Goal: Book appointment/travel/reservation

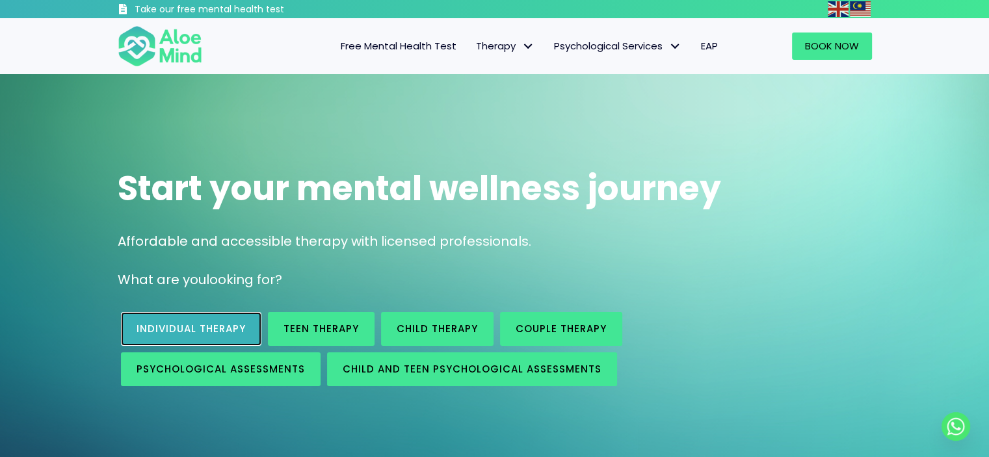
click at [218, 335] on span "Individual therapy" at bounding box center [191, 329] width 109 height 14
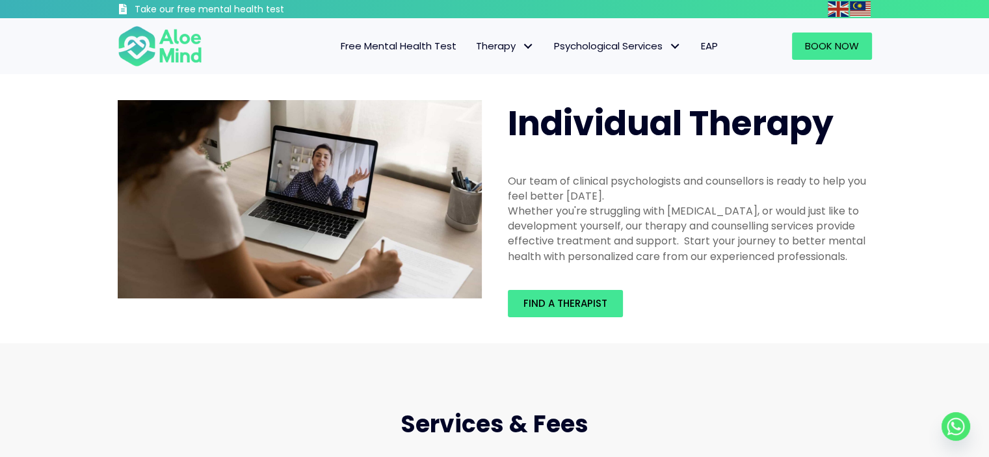
click at [856, 250] on div "Whether you're struggling with depression, anxiety, or would just like to devel…" at bounding box center [690, 234] width 364 height 60
click at [592, 297] on span "Find a therapist" at bounding box center [565, 304] width 84 height 14
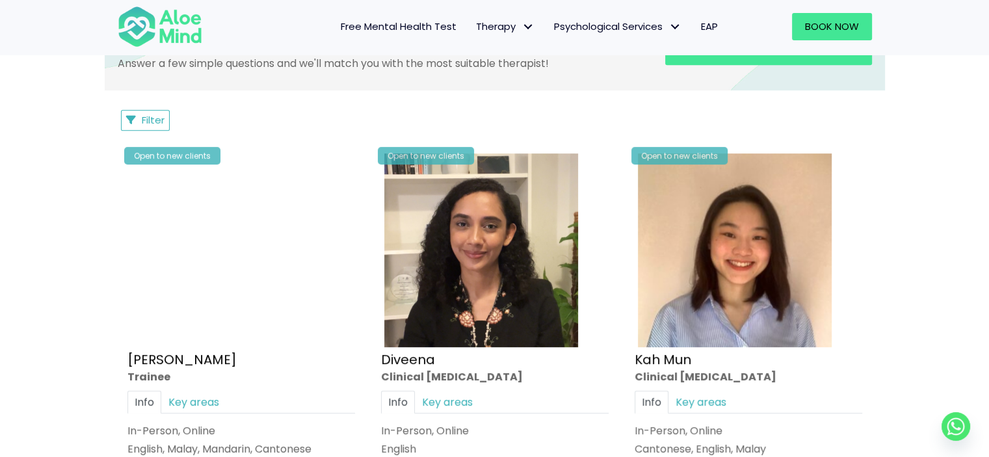
scroll to position [455, 0]
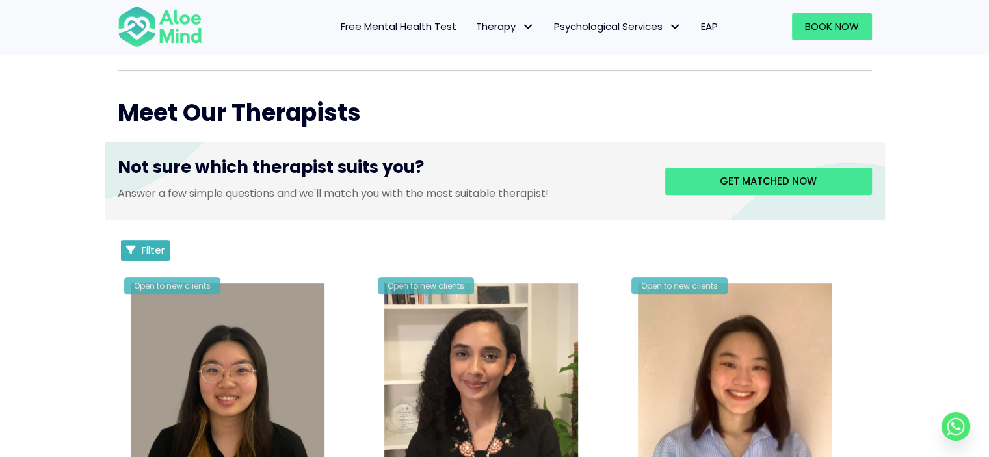
click at [144, 252] on span "Filter" at bounding box center [153, 250] width 23 height 14
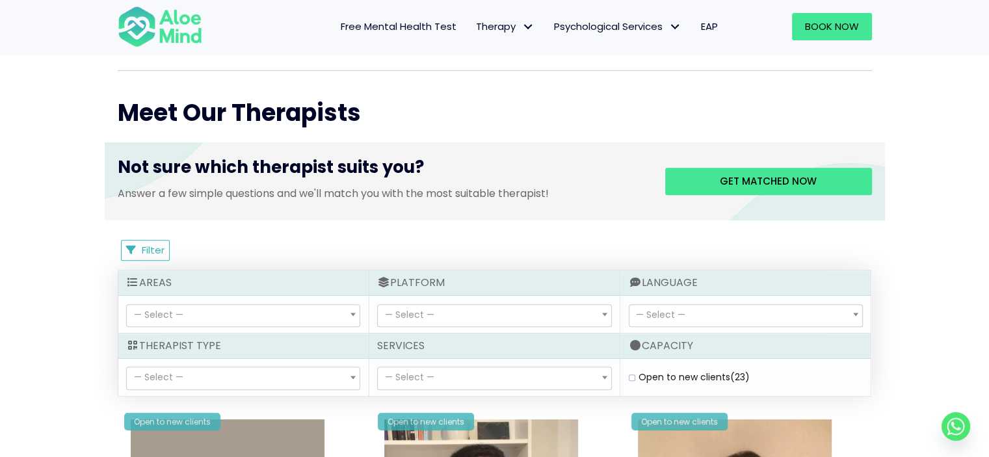
click at [680, 313] on span "— Select —" at bounding box center [660, 314] width 49 height 13
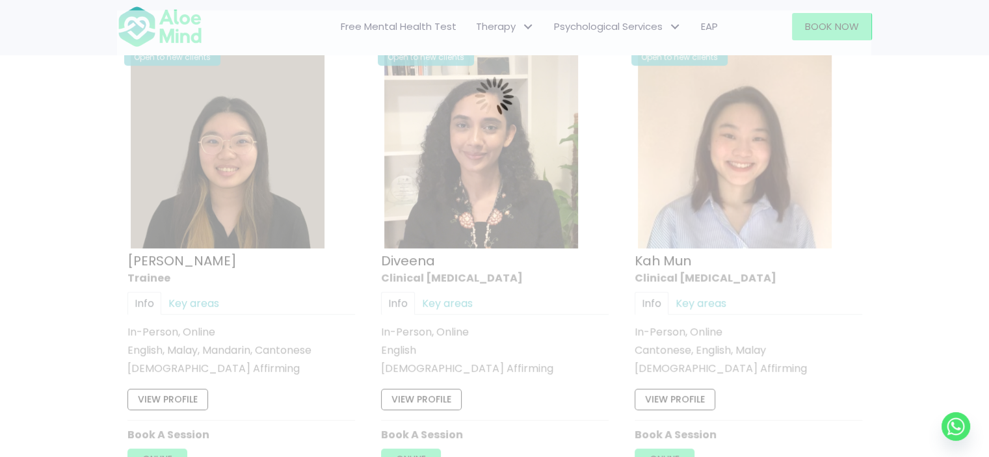
scroll to position [694, 0]
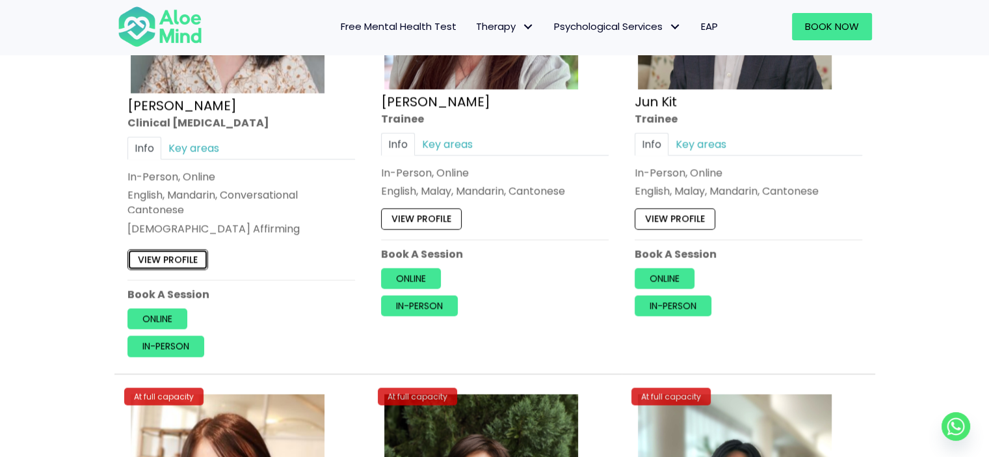
scroll to position [2190, 0]
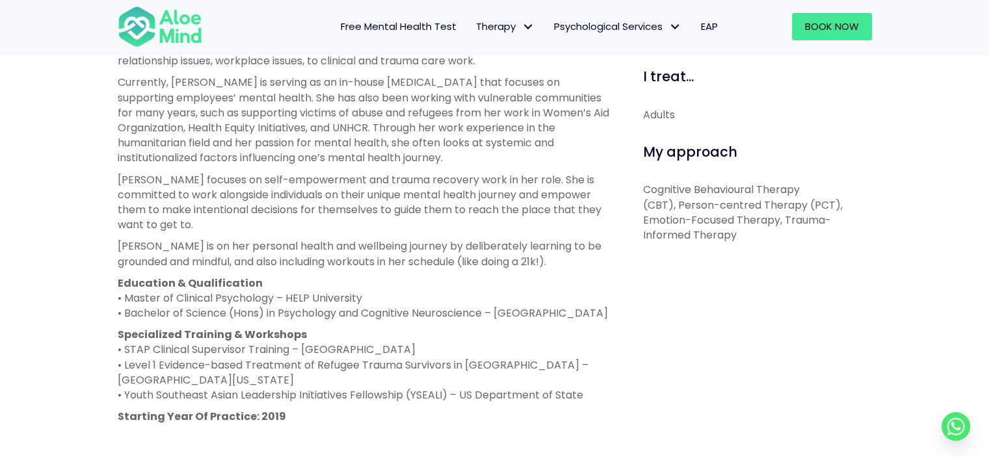
scroll to position [520, 0]
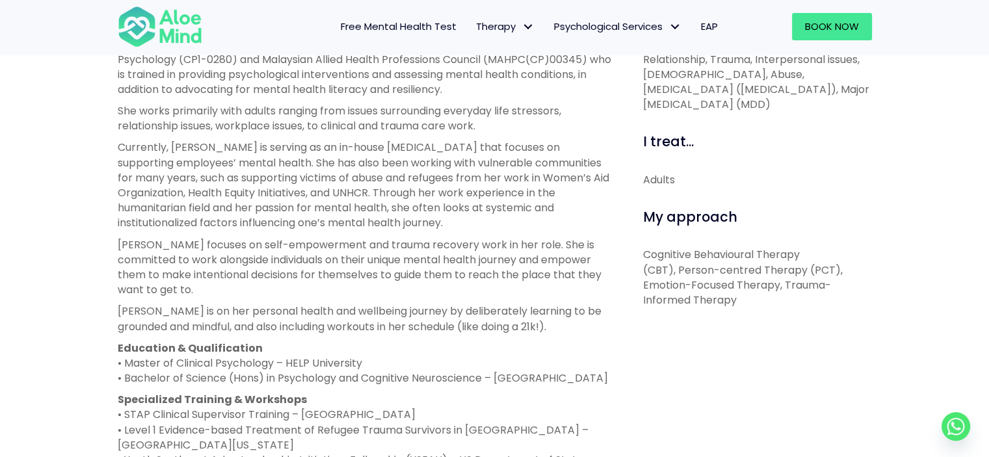
click at [879, 284] on div "I can help with... Depression, Anxiety, Stress, Anger, Relationship, Trauma, In…" at bounding box center [753, 335] width 258 height 677
click at [867, 217] on div "My approach" at bounding box center [757, 217] width 229 height 20
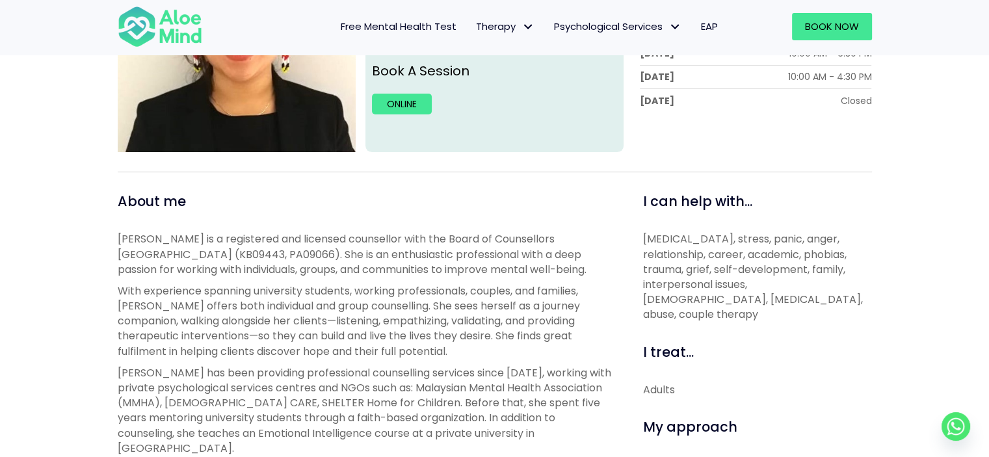
scroll to position [455, 0]
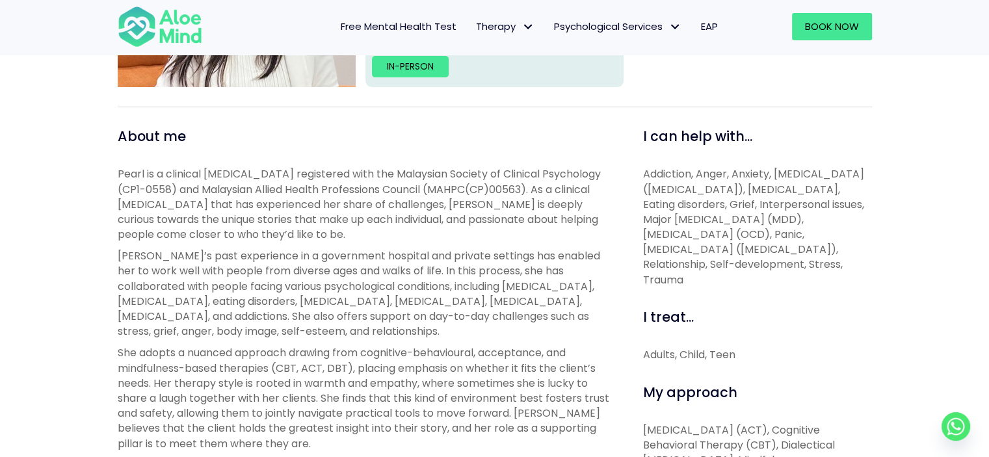
scroll to position [260, 0]
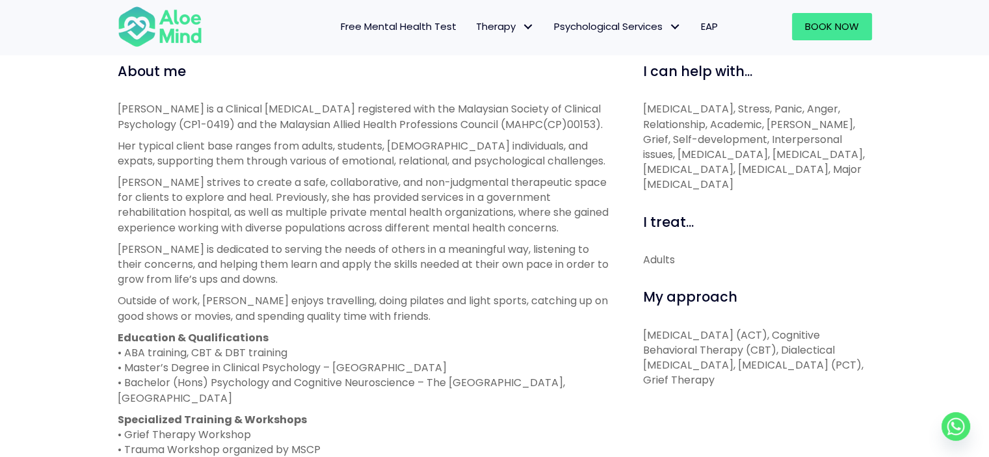
scroll to position [715, 0]
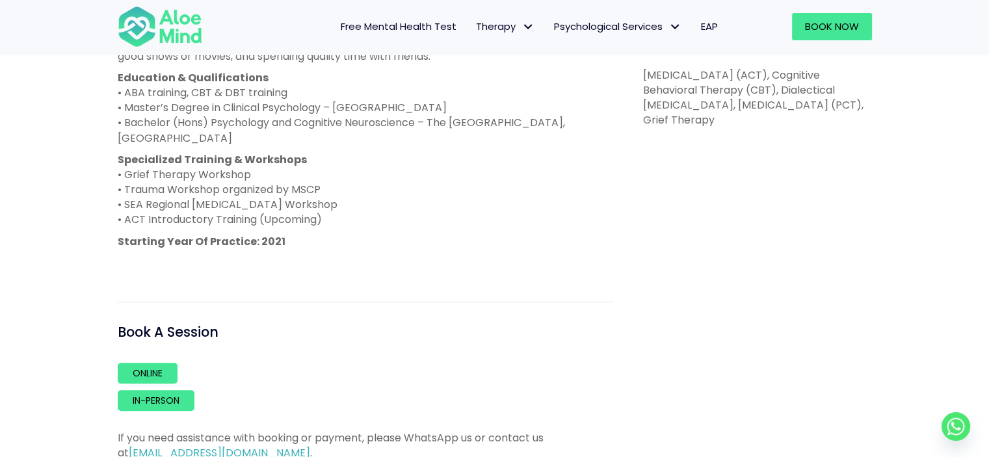
click at [805, 267] on div "I can help with... Depression, Anxiety, Stress, Panic, Anger, Relationship, Aca…" at bounding box center [753, 131] width 258 height 659
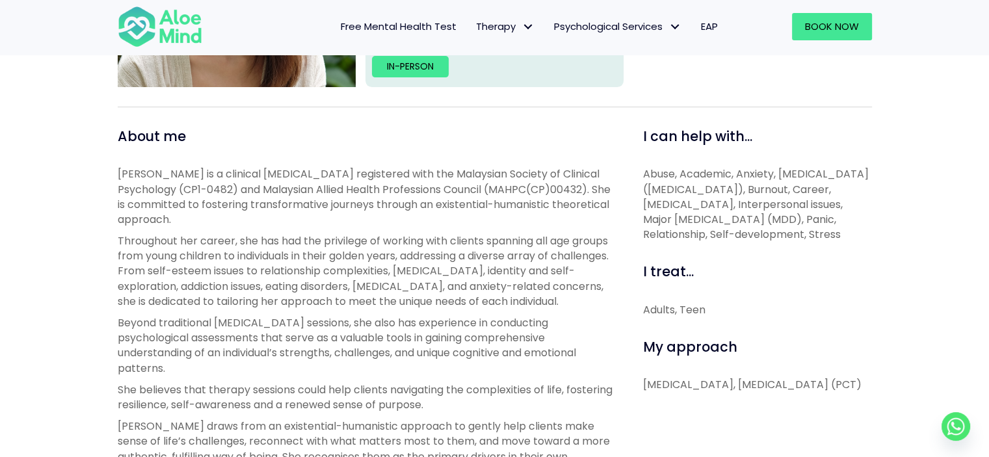
scroll to position [260, 0]
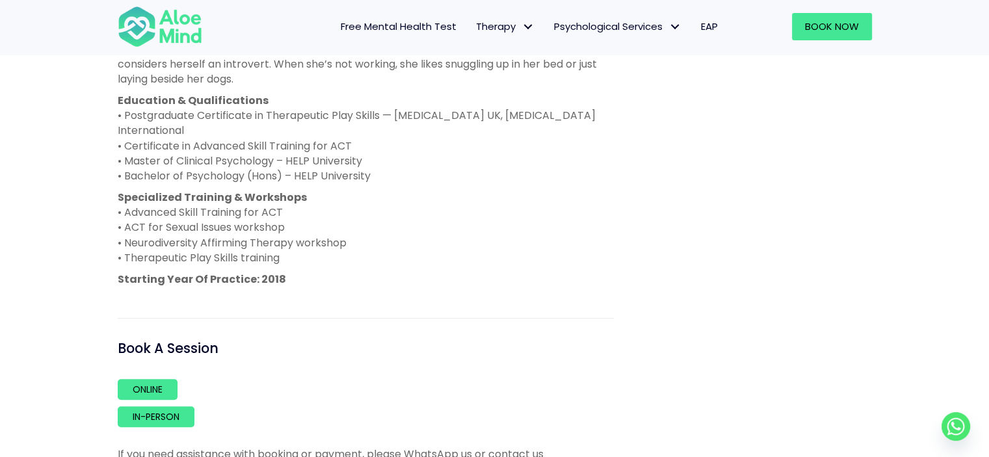
scroll to position [1105, 0]
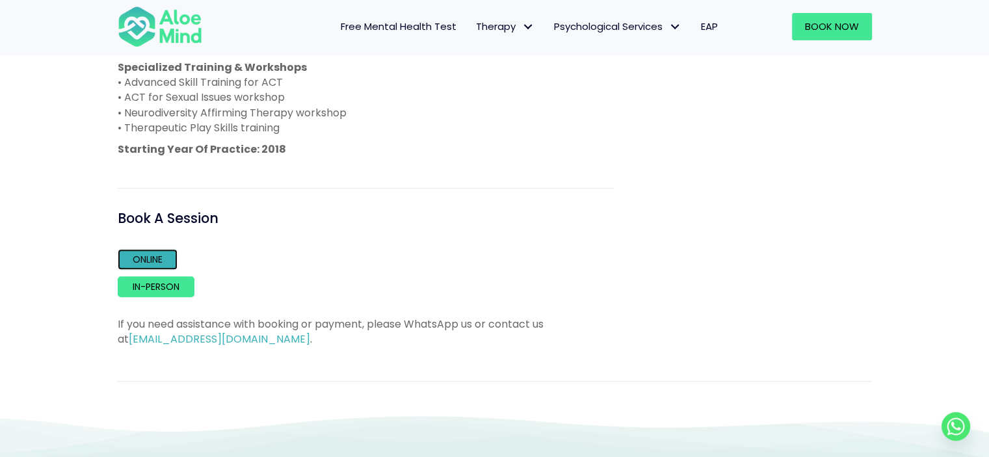
click at [159, 249] on link "Online" at bounding box center [148, 259] width 60 height 21
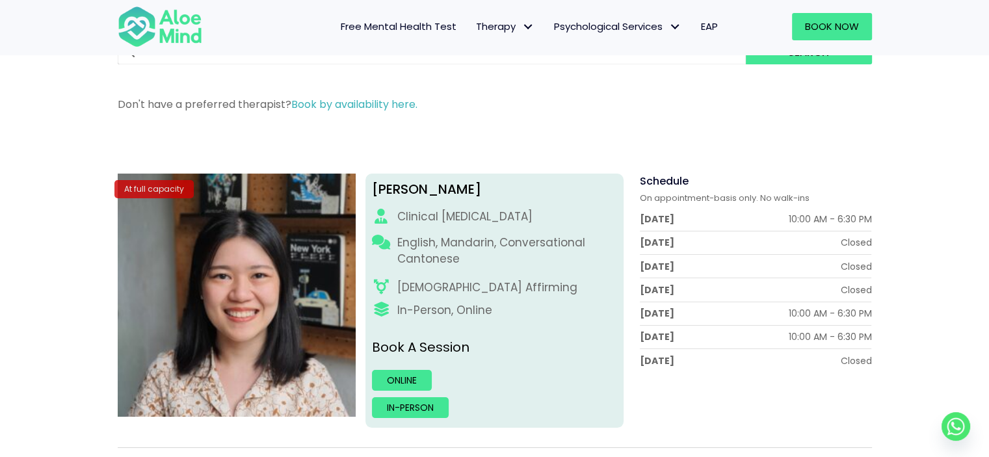
scroll to position [0, 0]
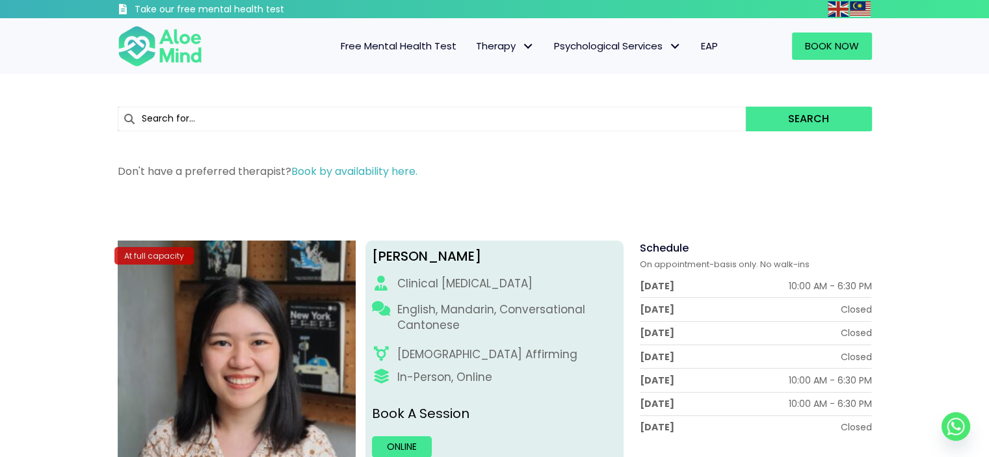
drag, startPoint x: 983, startPoint y: 59, endPoint x: 958, endPoint y: 57, distance: 25.4
click at [975, 59] on div "Free Mental Health Test Therapy Individual therapy Teen Therapy Child Therapy C…" at bounding box center [494, 46] width 989 height 56
